Goal: Task Accomplishment & Management: Manage account settings

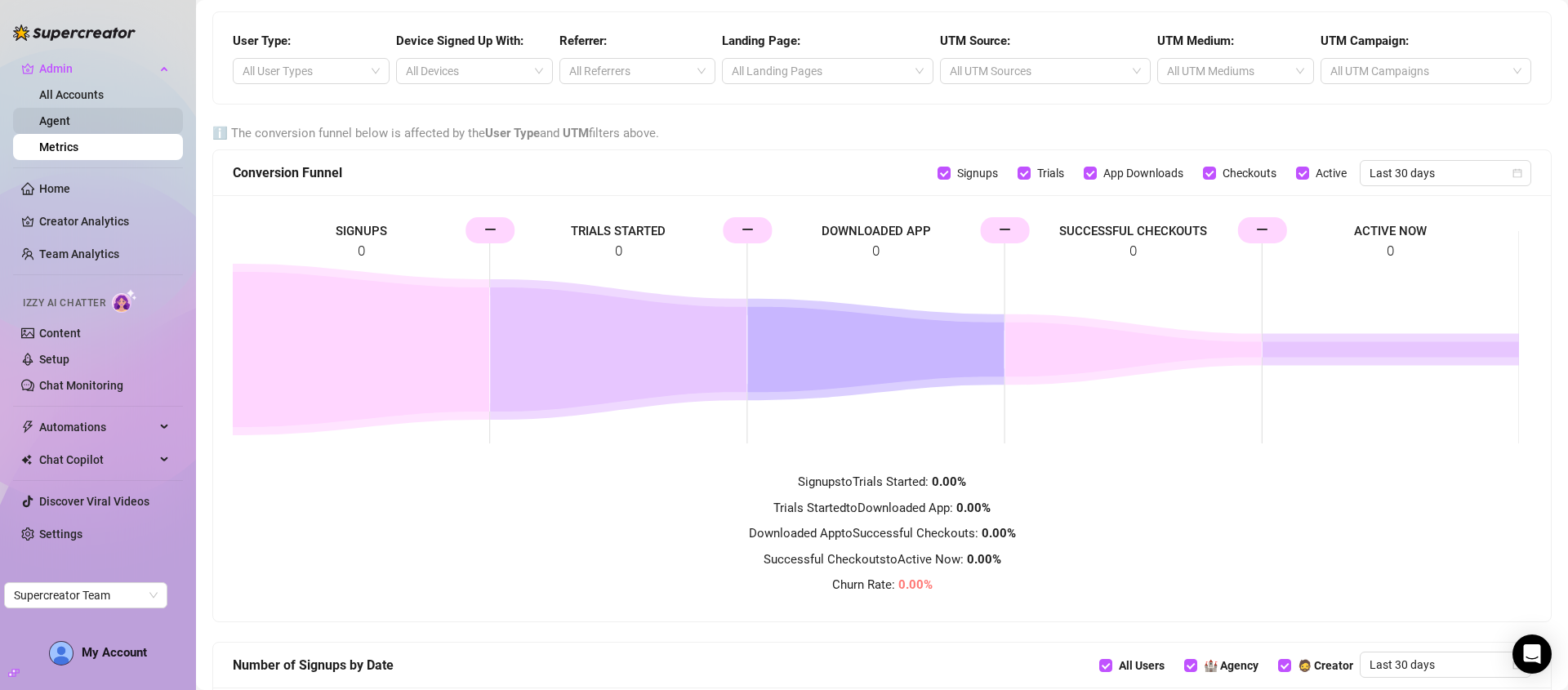
click at [56, 115] on link "Agent" at bounding box center [54, 121] width 31 height 13
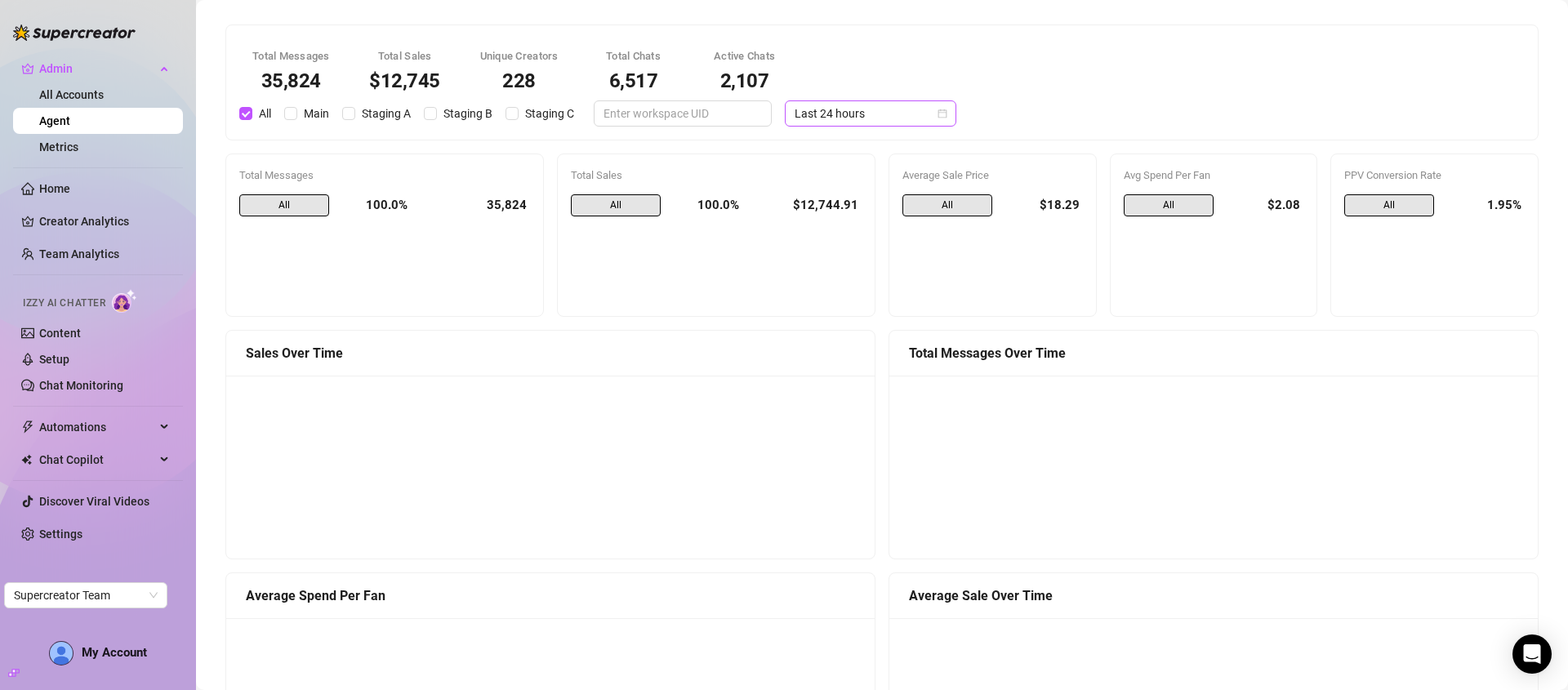
click at [876, 114] on span "Last 24 hours" at bounding box center [871, 114] width 152 height 24
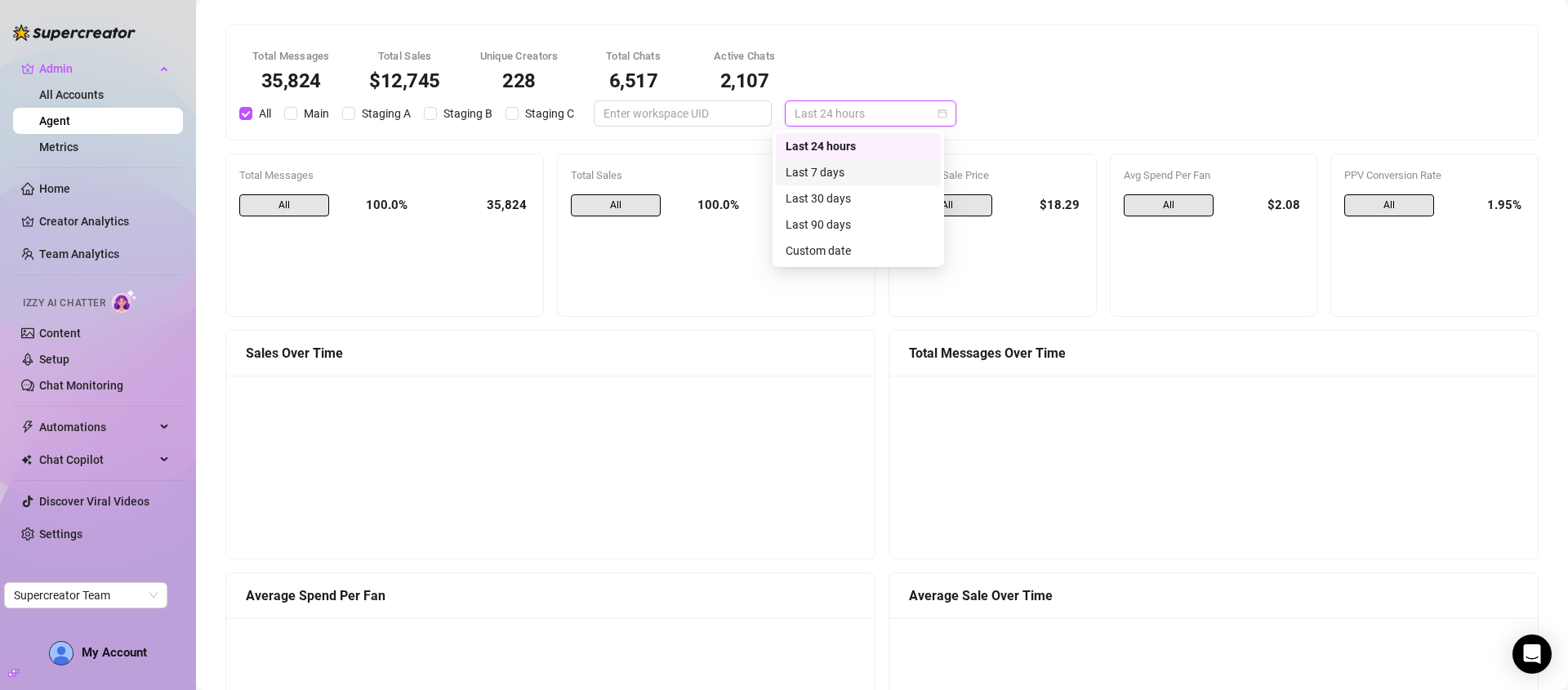
click at [880, 169] on div "Last 7 days" at bounding box center [858, 171] width 145 height 18
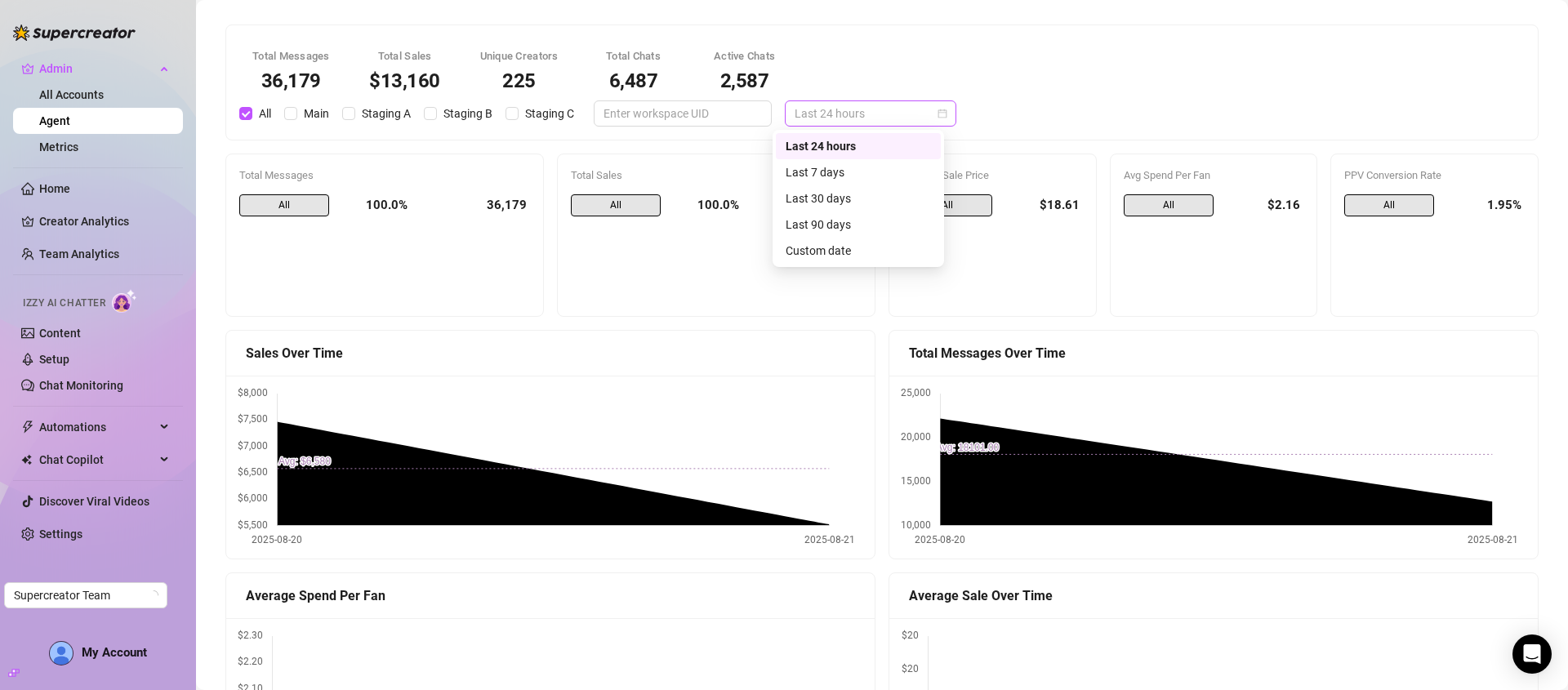
click at [851, 113] on span "Last 24 hours" at bounding box center [871, 114] width 152 height 24
click at [858, 197] on div "Last 30 days" at bounding box center [858, 198] width 145 height 18
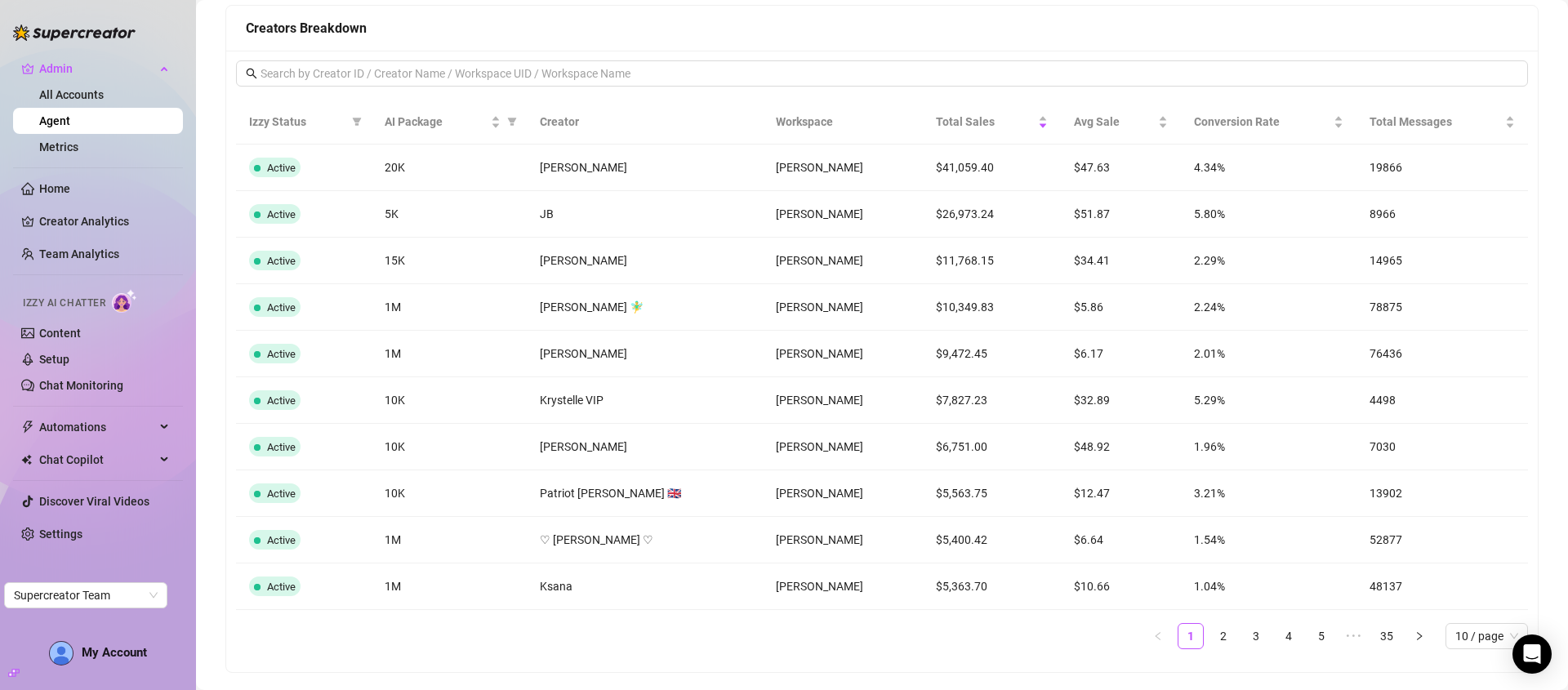
scroll to position [1307, 0]
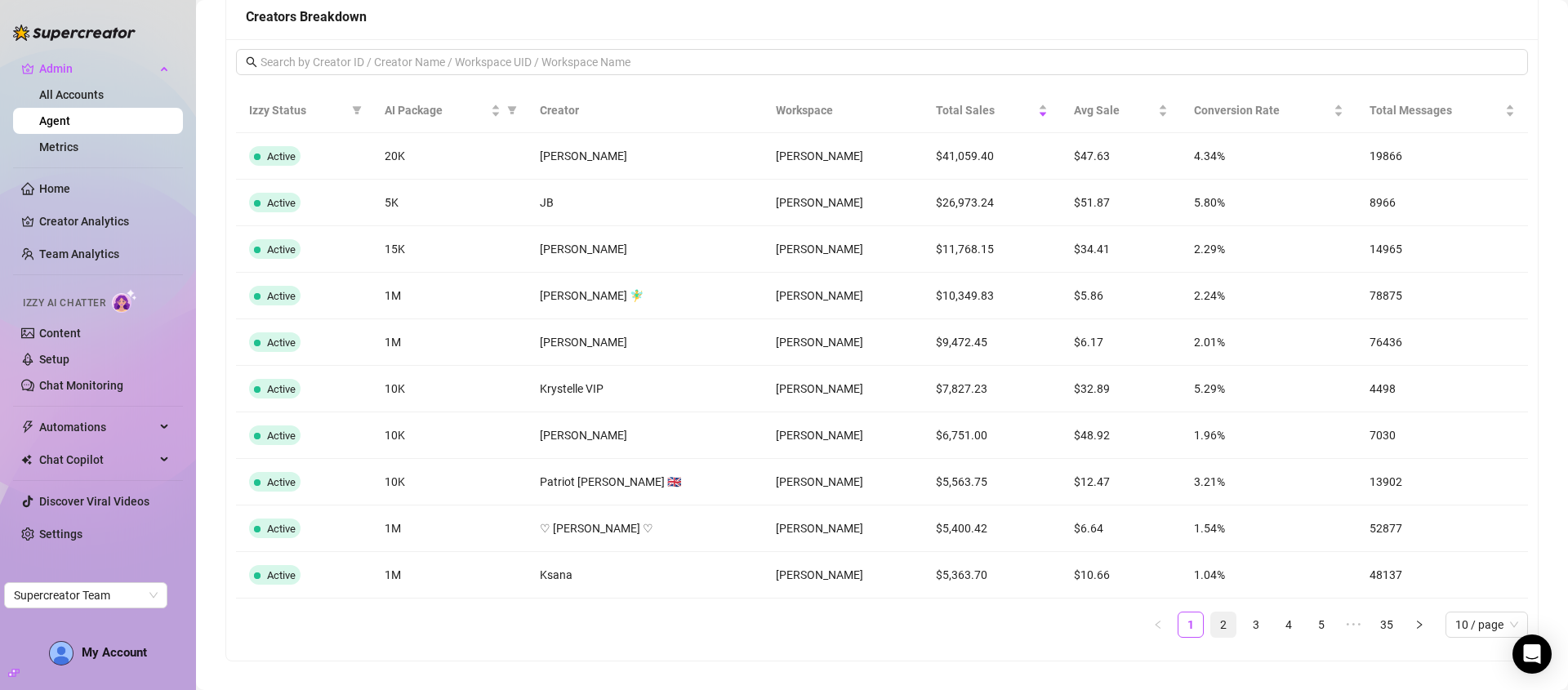
click at [1211, 628] on link "2" at bounding box center [1223, 625] width 24 height 24
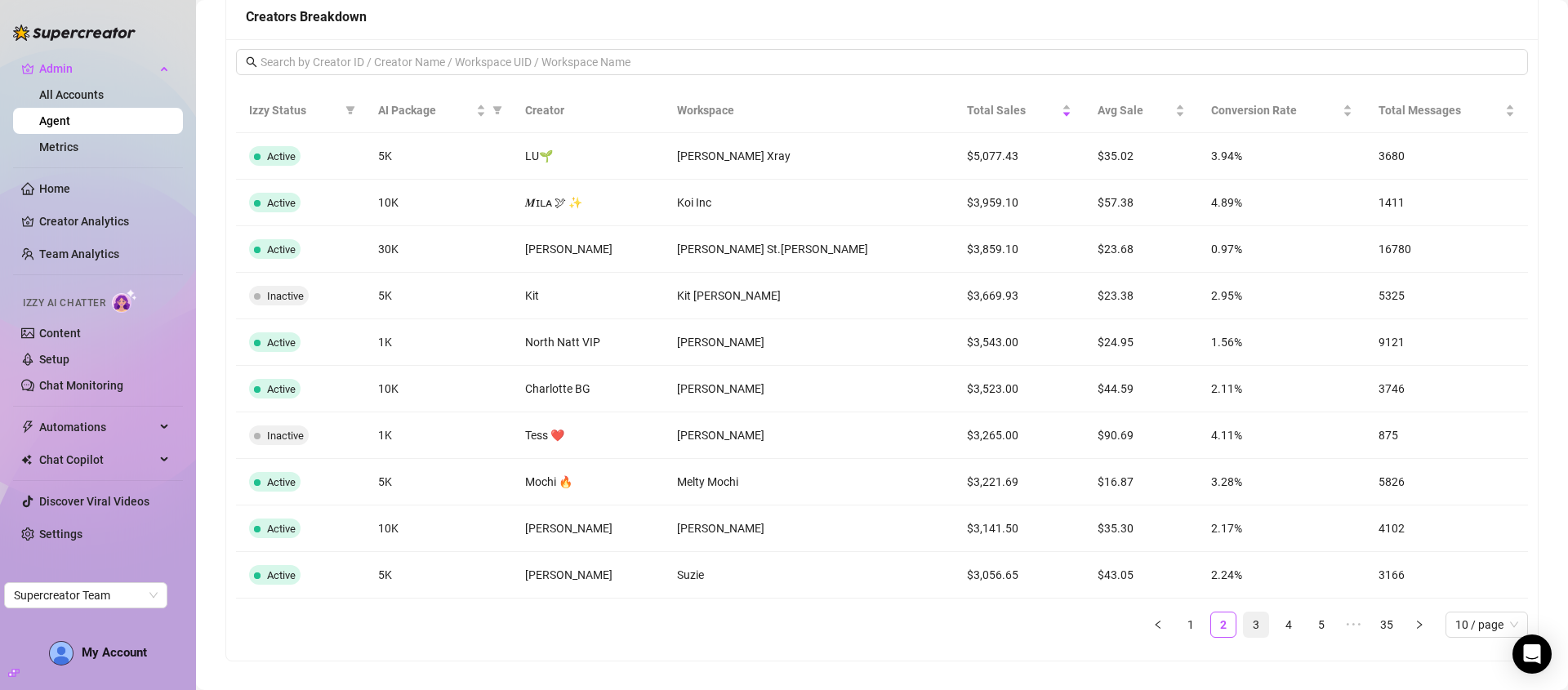
click at [1244, 626] on link "3" at bounding box center [1256, 625] width 24 height 24
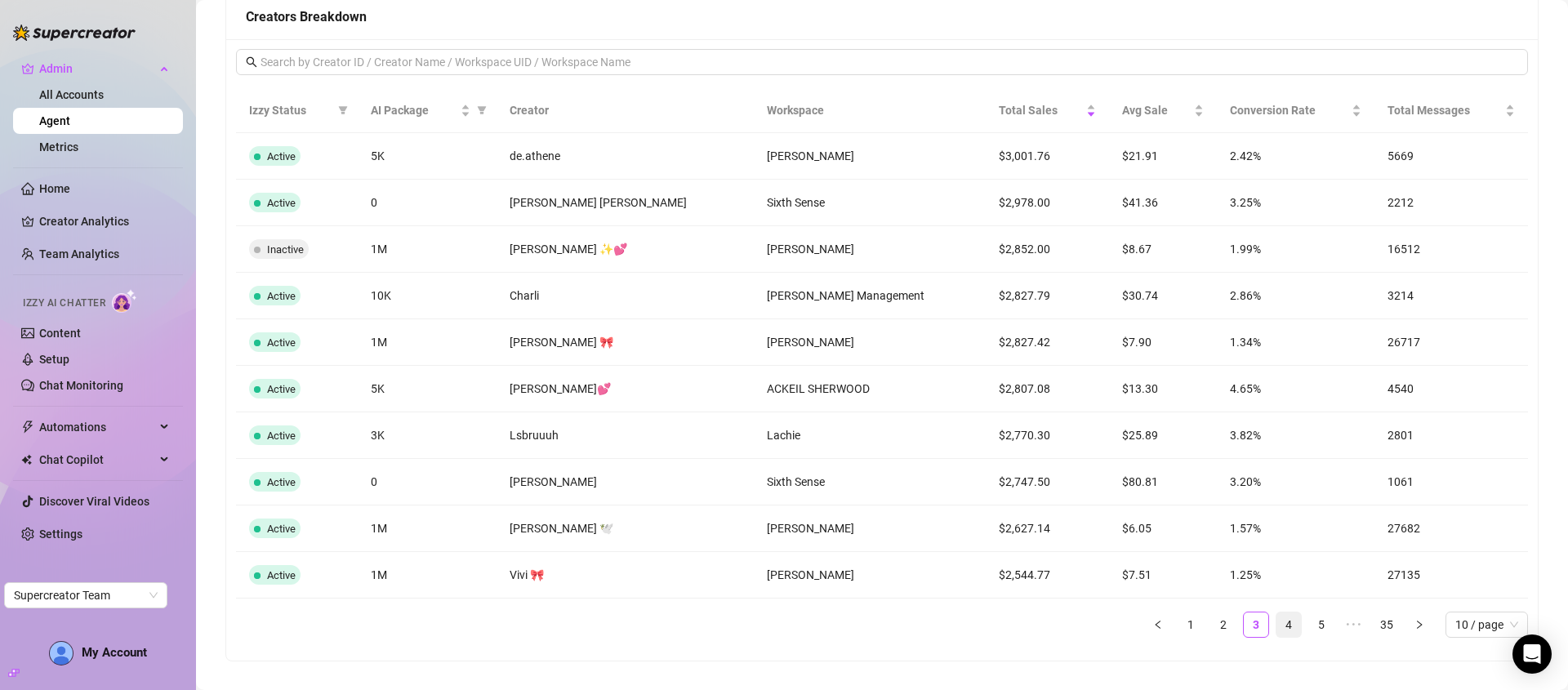
click at [1277, 623] on link "4" at bounding box center [1289, 625] width 24 height 24
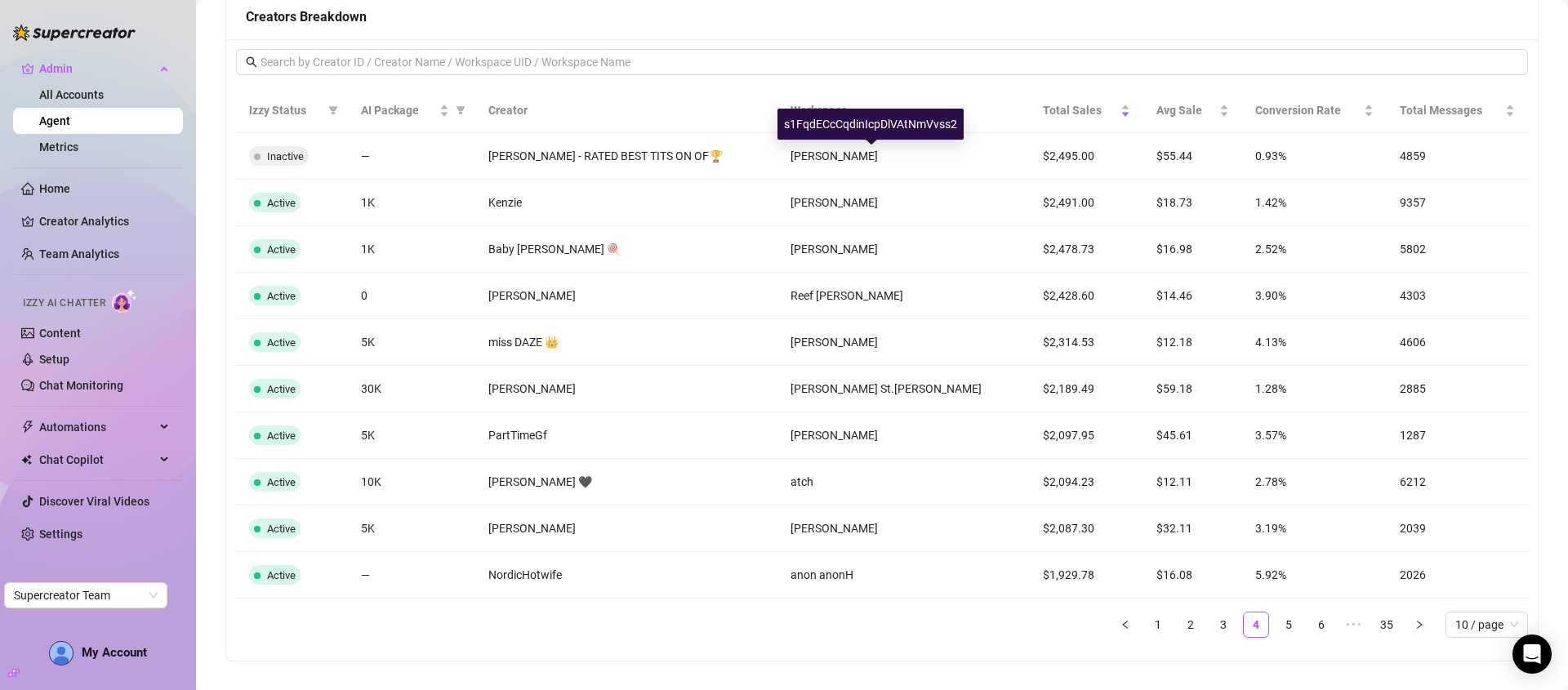
click at [875, 127] on div "s1FqdECcCqdinIcpDlVAtNmVvss2" at bounding box center [871, 124] width 186 height 31
click at [875, 128] on div "s1FqdECcCqdinIcpDlVAtNmVvss2" at bounding box center [871, 124] width 186 height 31
copy div "s1FqdECcCqdinIcpDlVAtNmVvss2"
click at [704, 62] on input "text" at bounding box center [883, 61] width 1245 height 18
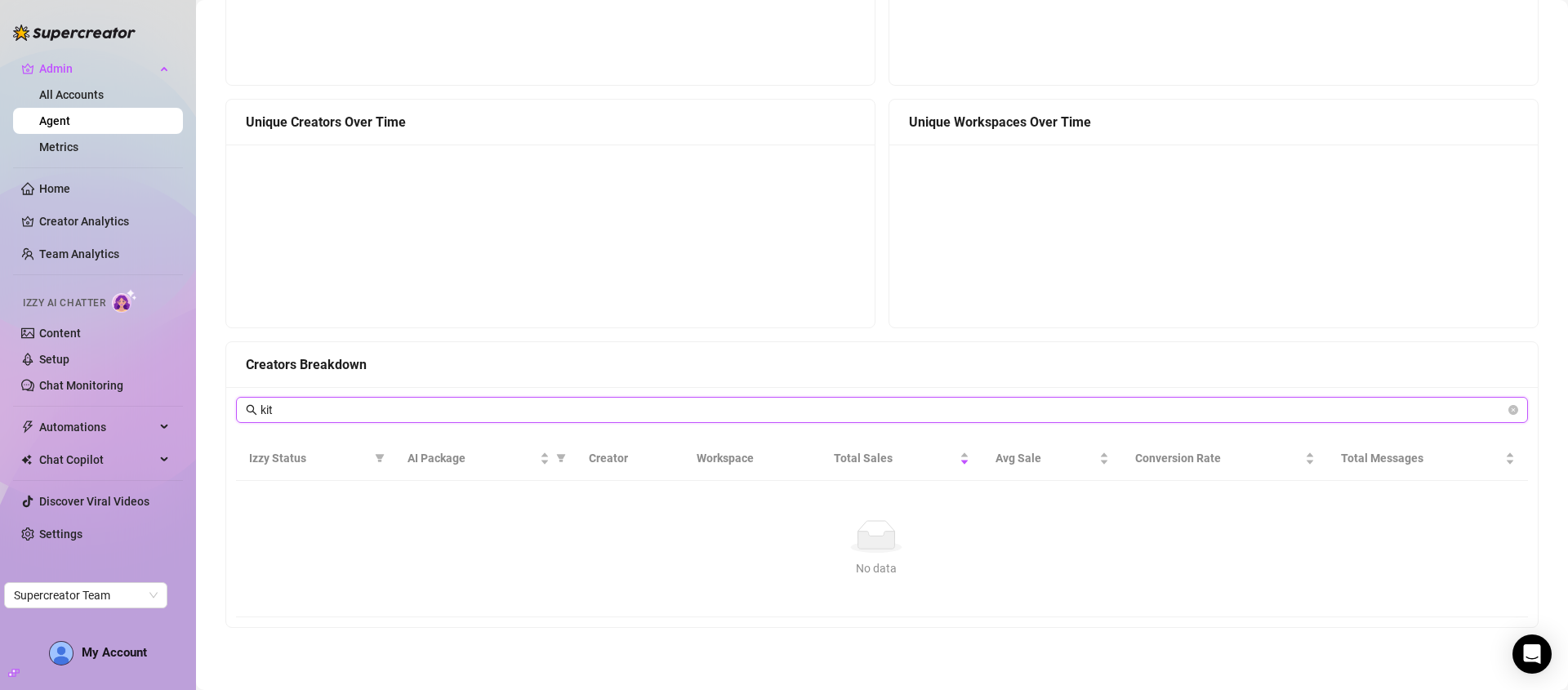
scroll to position [1155, 0]
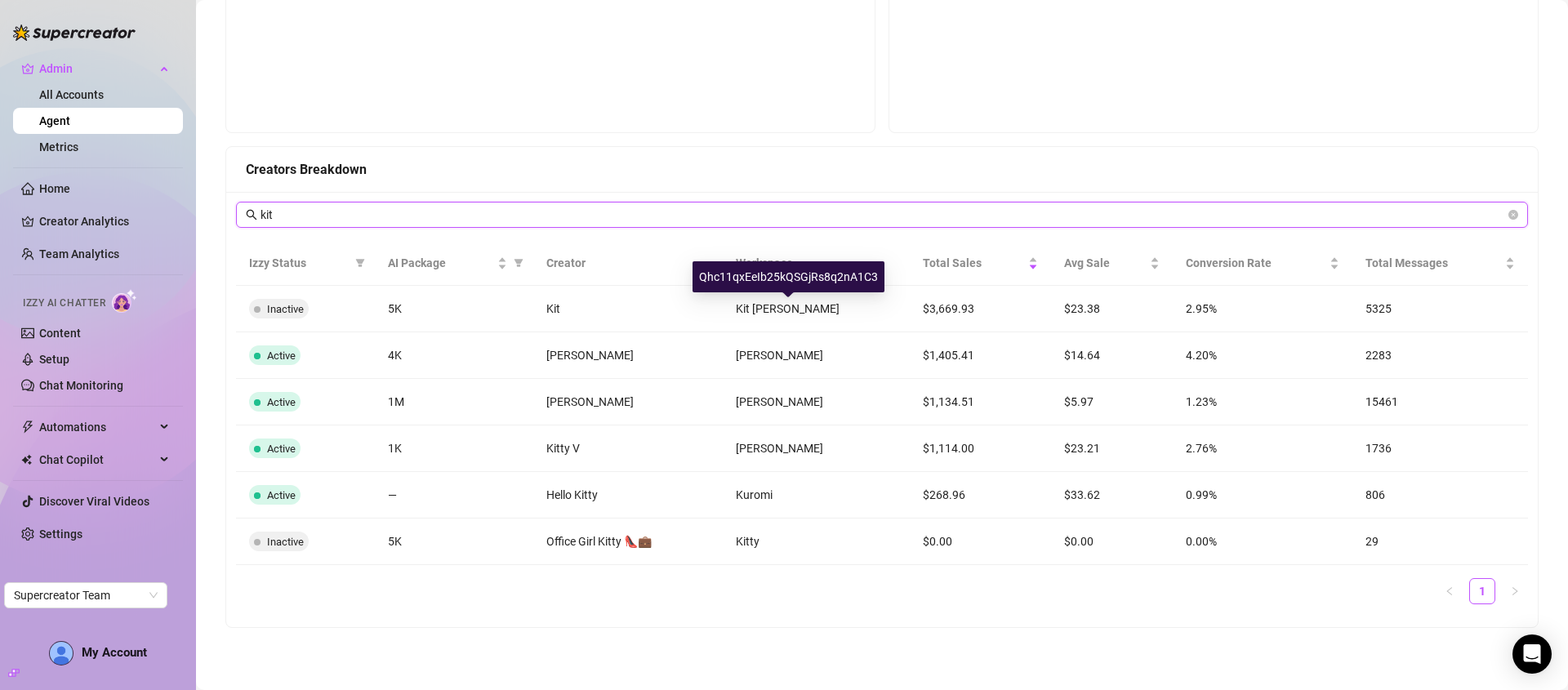
type input "kit"
click at [783, 275] on div "Qhc11qxEeIb25kQSGjRs8q2nA1C3" at bounding box center [789, 277] width 192 height 31
copy div "Qhc11qxEeIb25kQSGjRs8q2nA1C3"
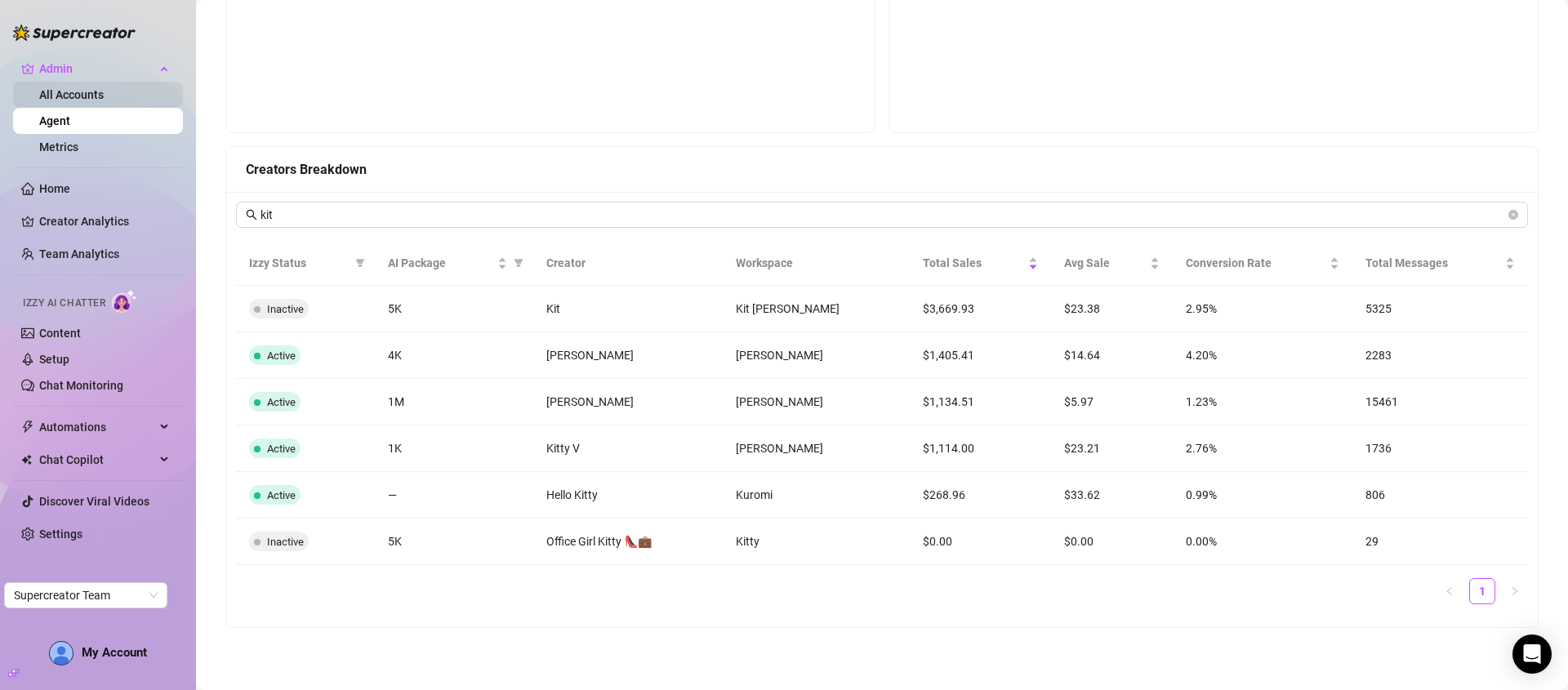
click at [89, 97] on link "All Accounts" at bounding box center [71, 95] width 64 height 13
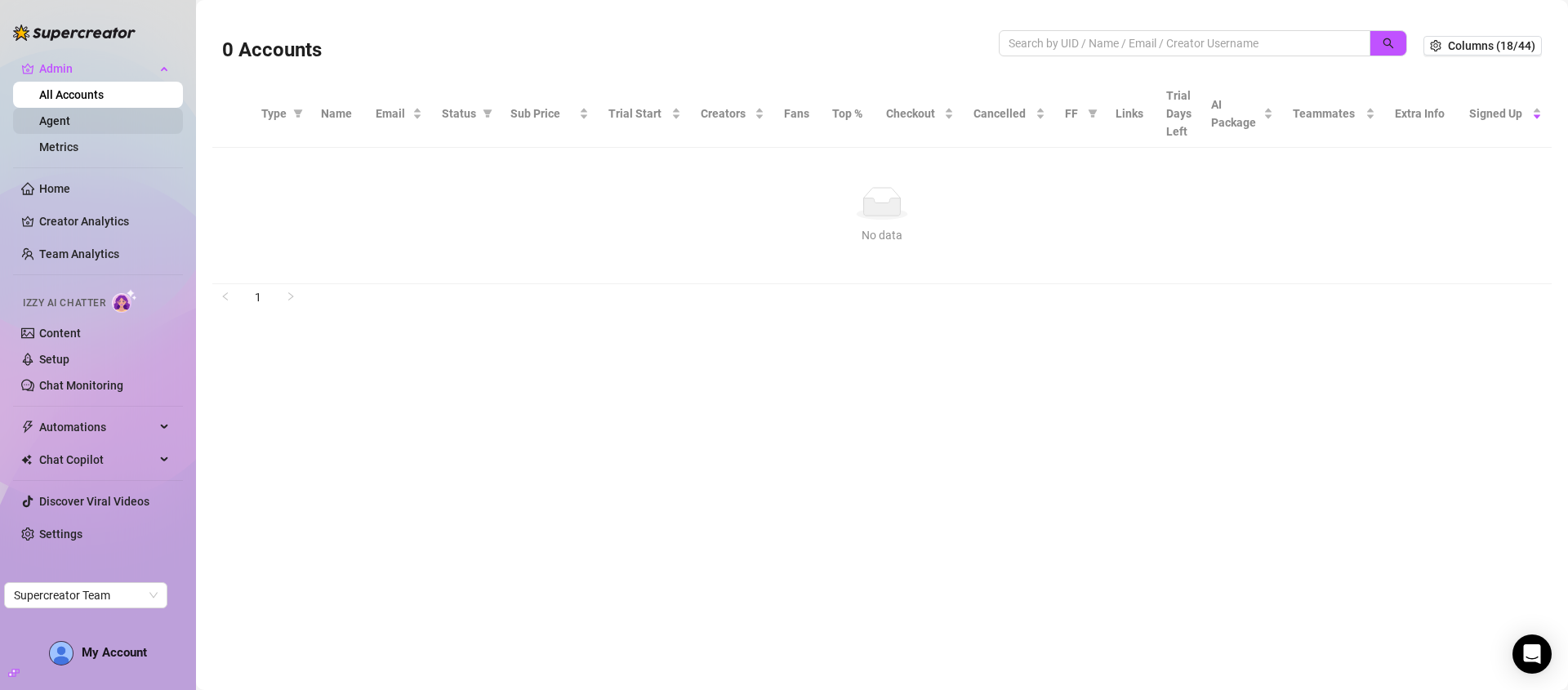
click at [62, 125] on link "Agent" at bounding box center [54, 121] width 31 height 13
